Goal: Task Accomplishment & Management: Manage account settings

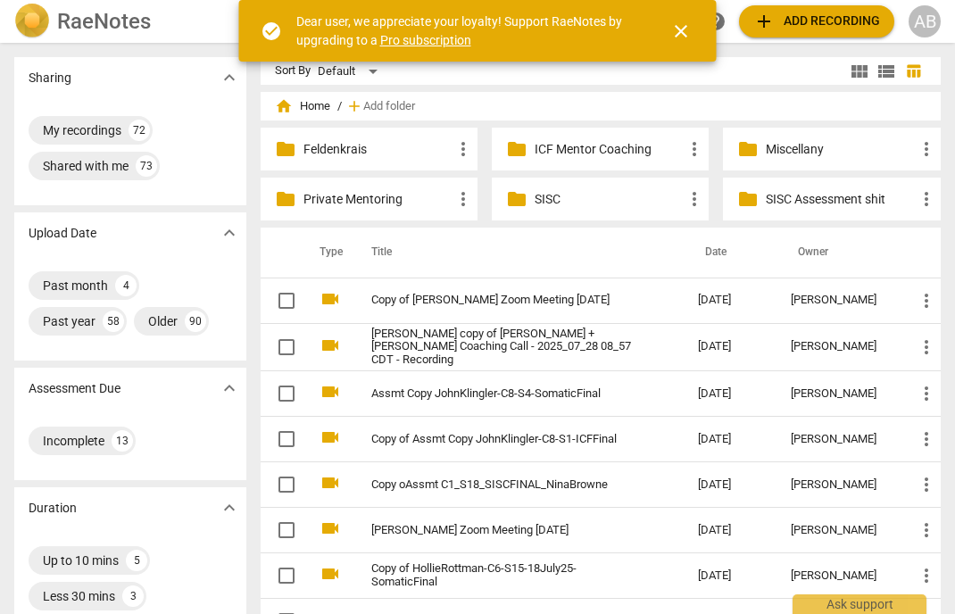
click at [677, 29] on span "close" at bounding box center [680, 31] width 21 height 21
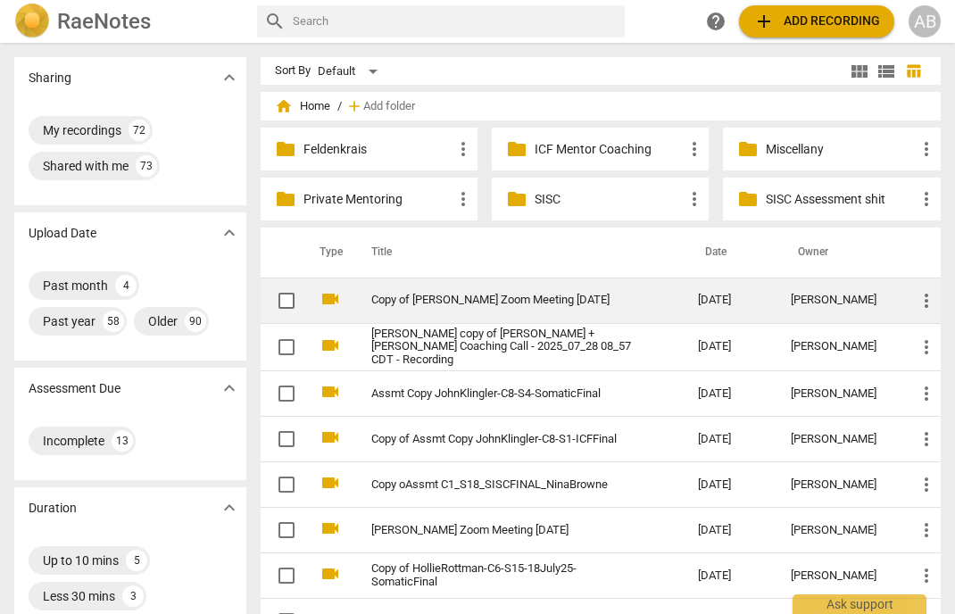
click at [506, 296] on link "Copy of [PERSON_NAME] Zoom Meeting [DATE]" at bounding box center [502, 300] width 263 height 13
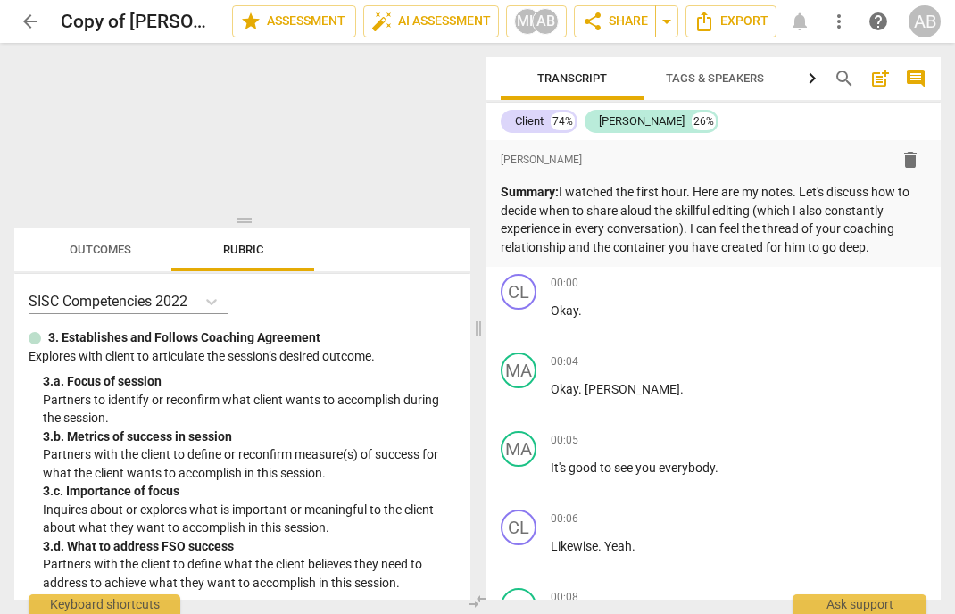
click at [105, 128] on div at bounding box center [242, 138] width 456 height 162
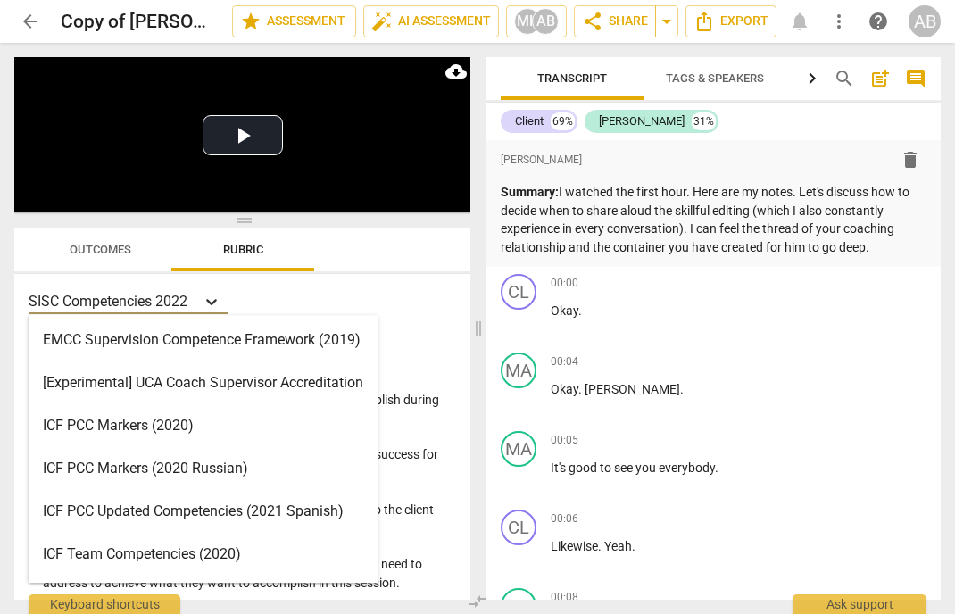
click at [220, 310] on icon at bounding box center [212, 302] width 18 height 18
click at [225, 336] on div "EMCC Supervision Competence Framework (2019)" at bounding box center [203, 340] width 349 height 43
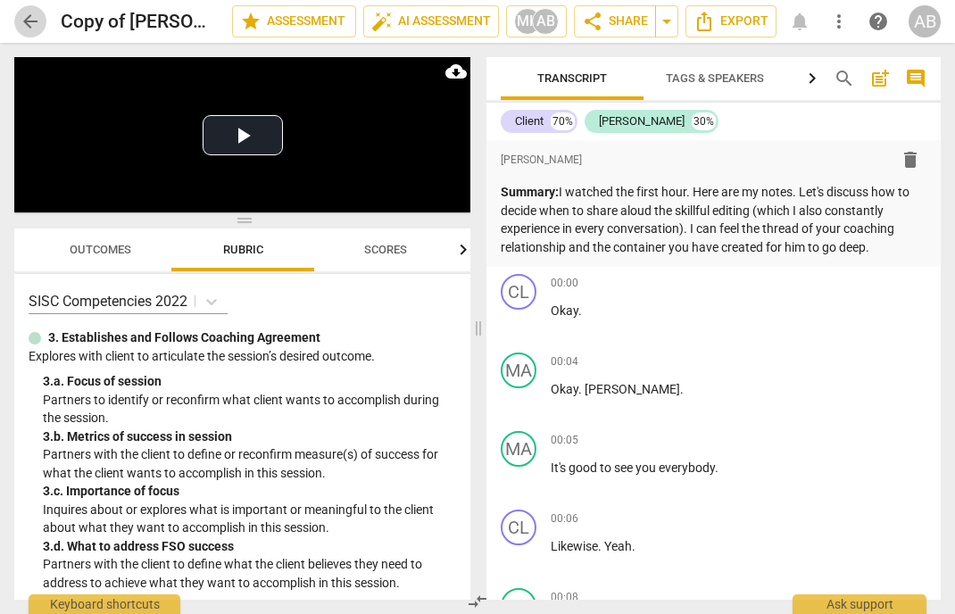
click at [28, 22] on span "arrow_back" at bounding box center [30, 21] width 21 height 21
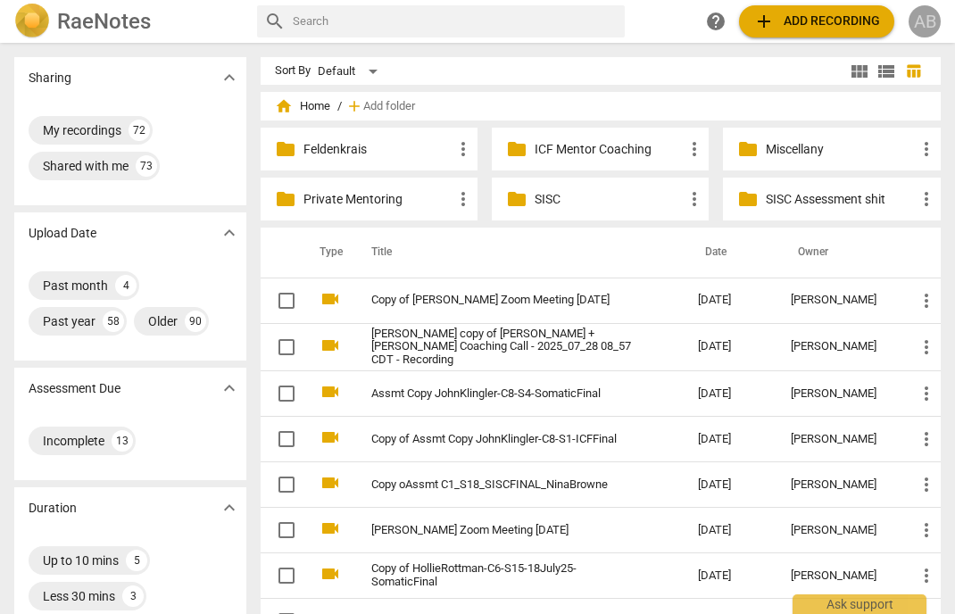
click at [923, 28] on div "AB" at bounding box center [924, 21] width 32 height 32
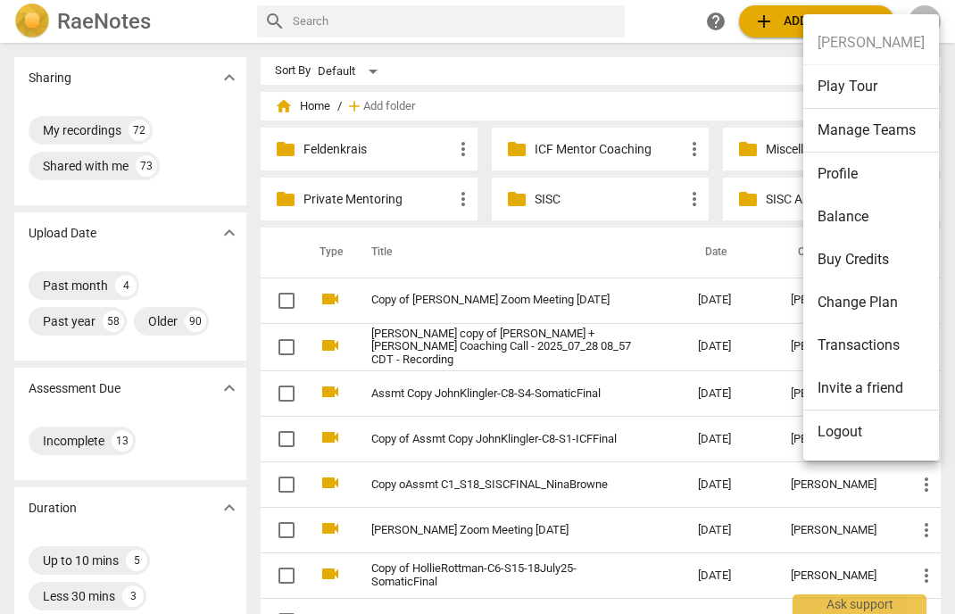
click at [835, 176] on li "Profile" at bounding box center [871, 174] width 136 height 43
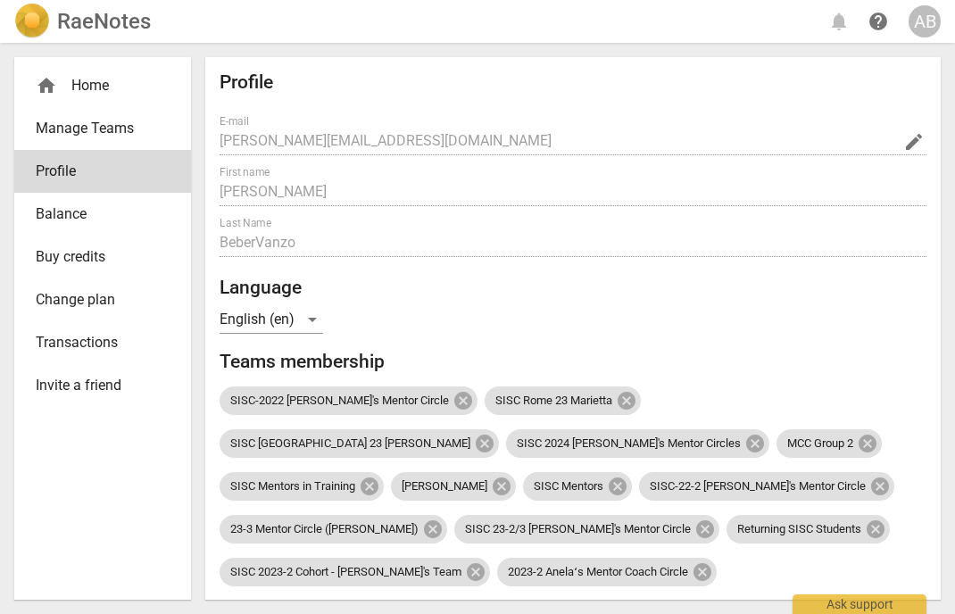
radio input "false"
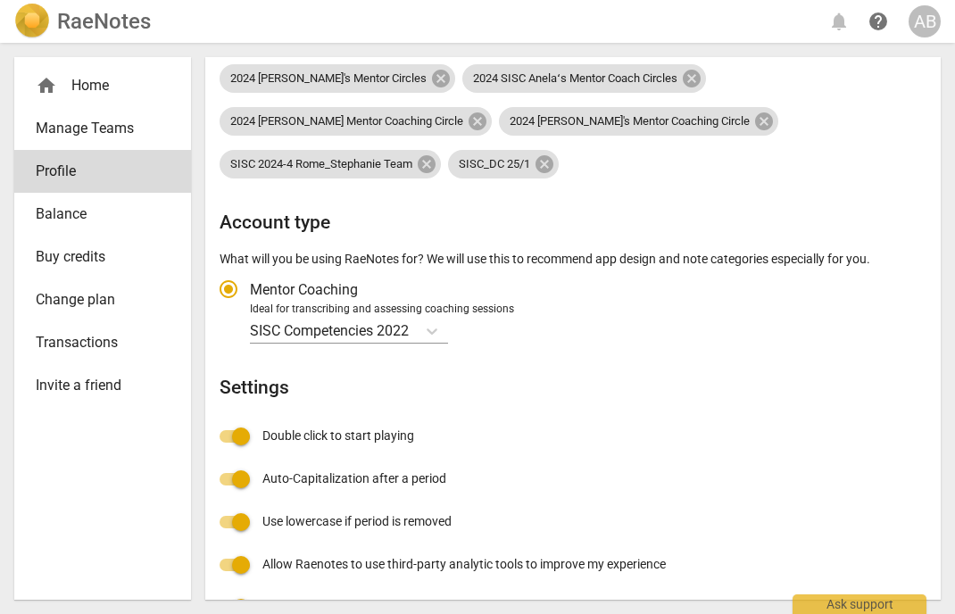
scroll to position [751, 0]
click at [432, 321] on icon "Account type" at bounding box center [432, 330] width 18 height 18
click at [0, 0] on input "Ideal for transcribing and assessing coaching sessions SISC Competencies 2022" at bounding box center [0, 0] width 0 height 0
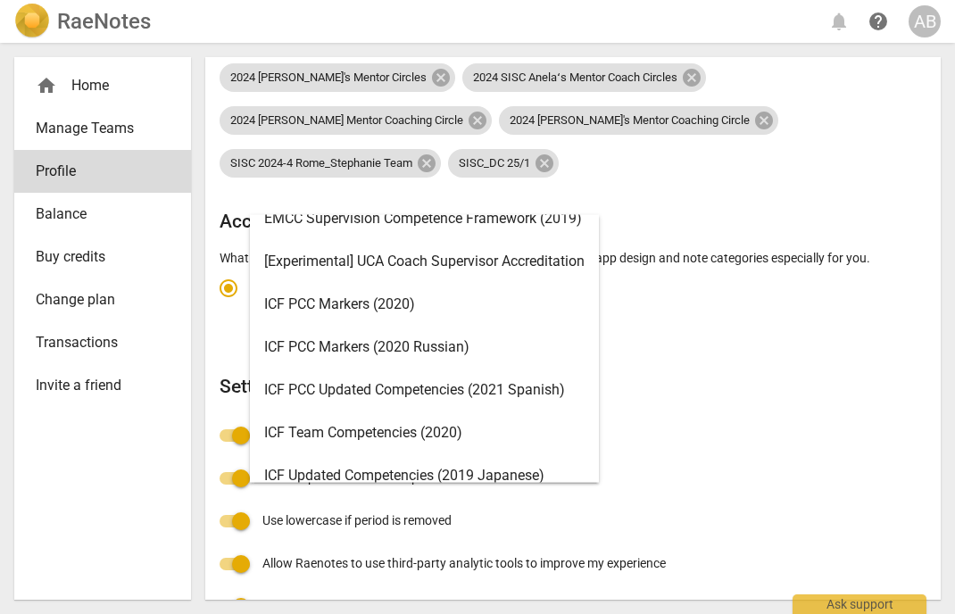
scroll to position [0, 0]
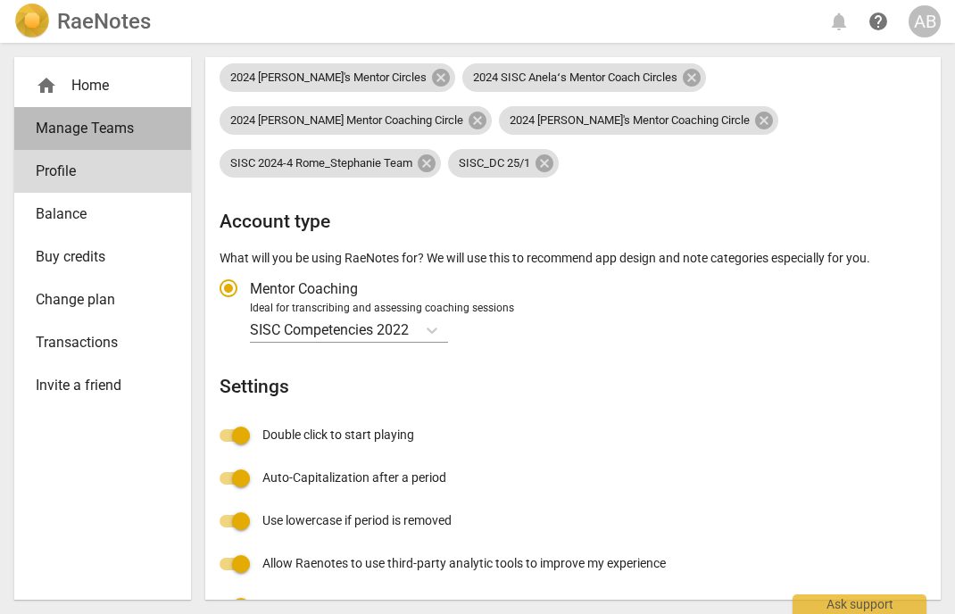
click at [50, 130] on span "Manage Teams" at bounding box center [96, 128] width 120 height 21
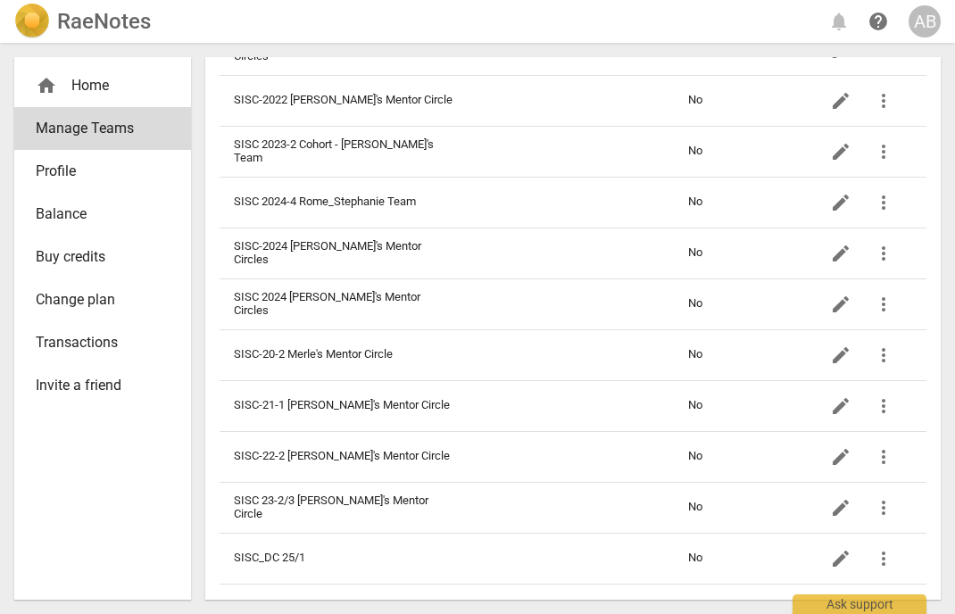
scroll to position [585, 0]
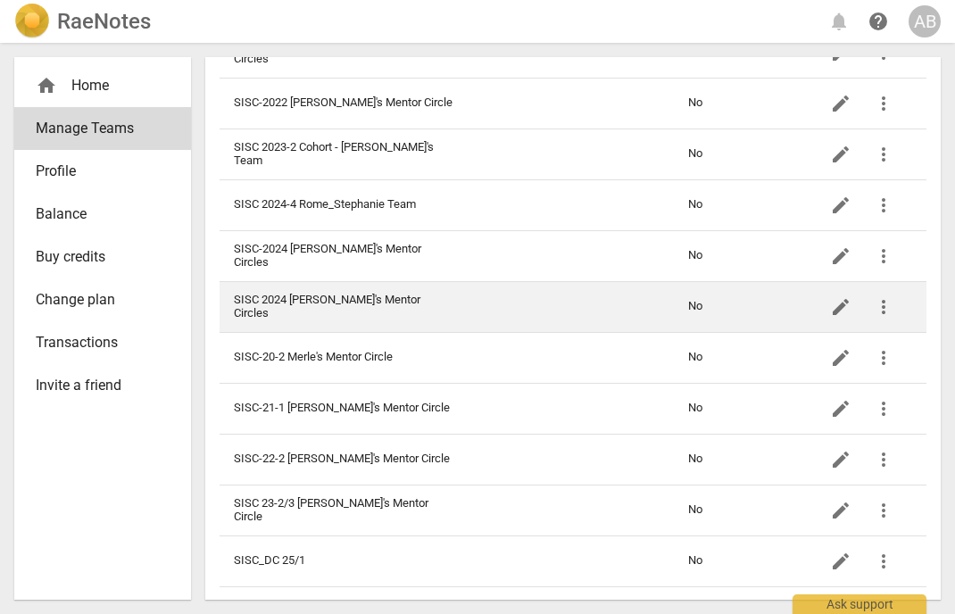
click at [387, 307] on td "SISC 2024 [PERSON_NAME]'s Mentor Circles" at bounding box center [345, 306] width 251 height 51
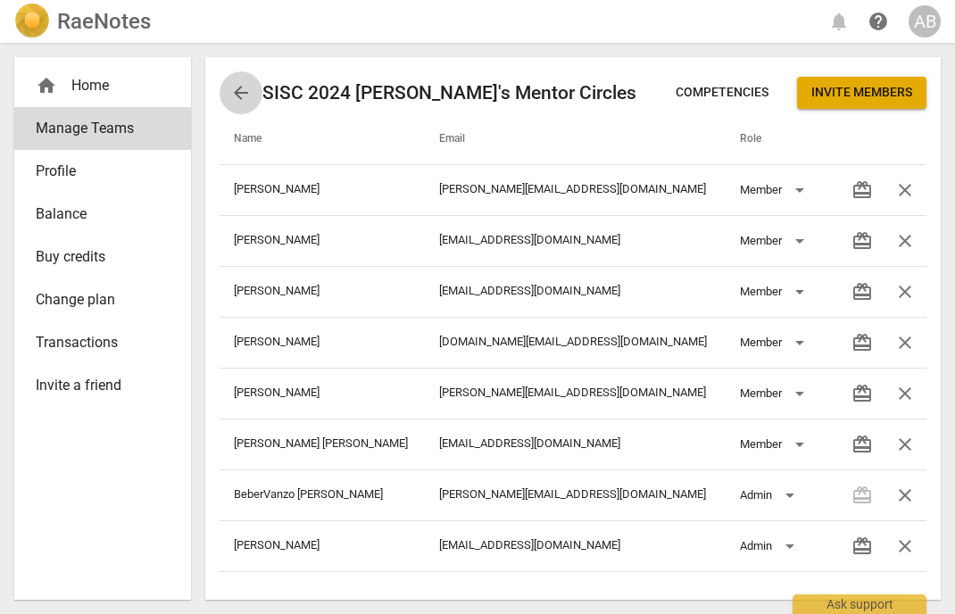
click at [240, 99] on span "arrow_back" at bounding box center [240, 92] width 21 height 21
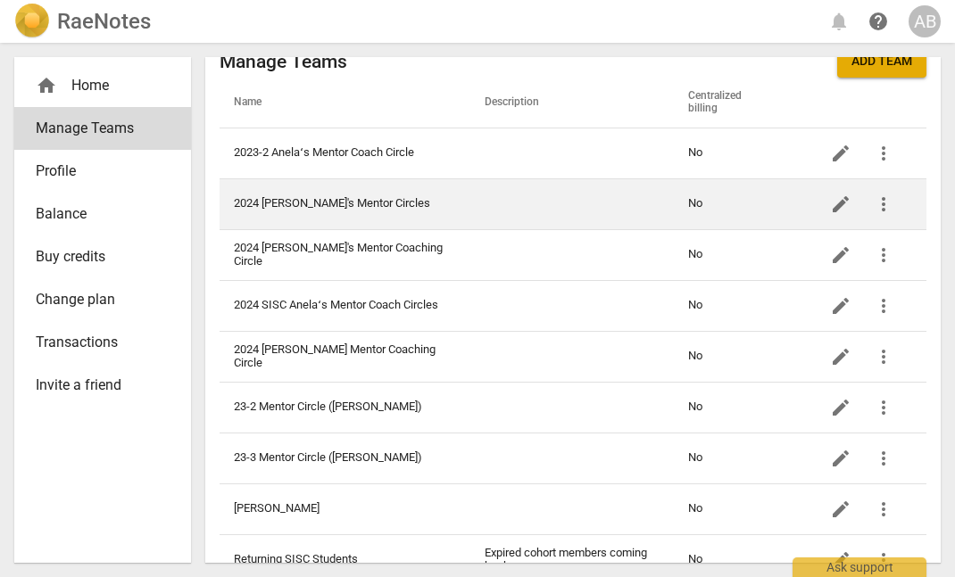
scroll to position [581, 0]
